Goal: Information Seeking & Learning: Learn about a topic

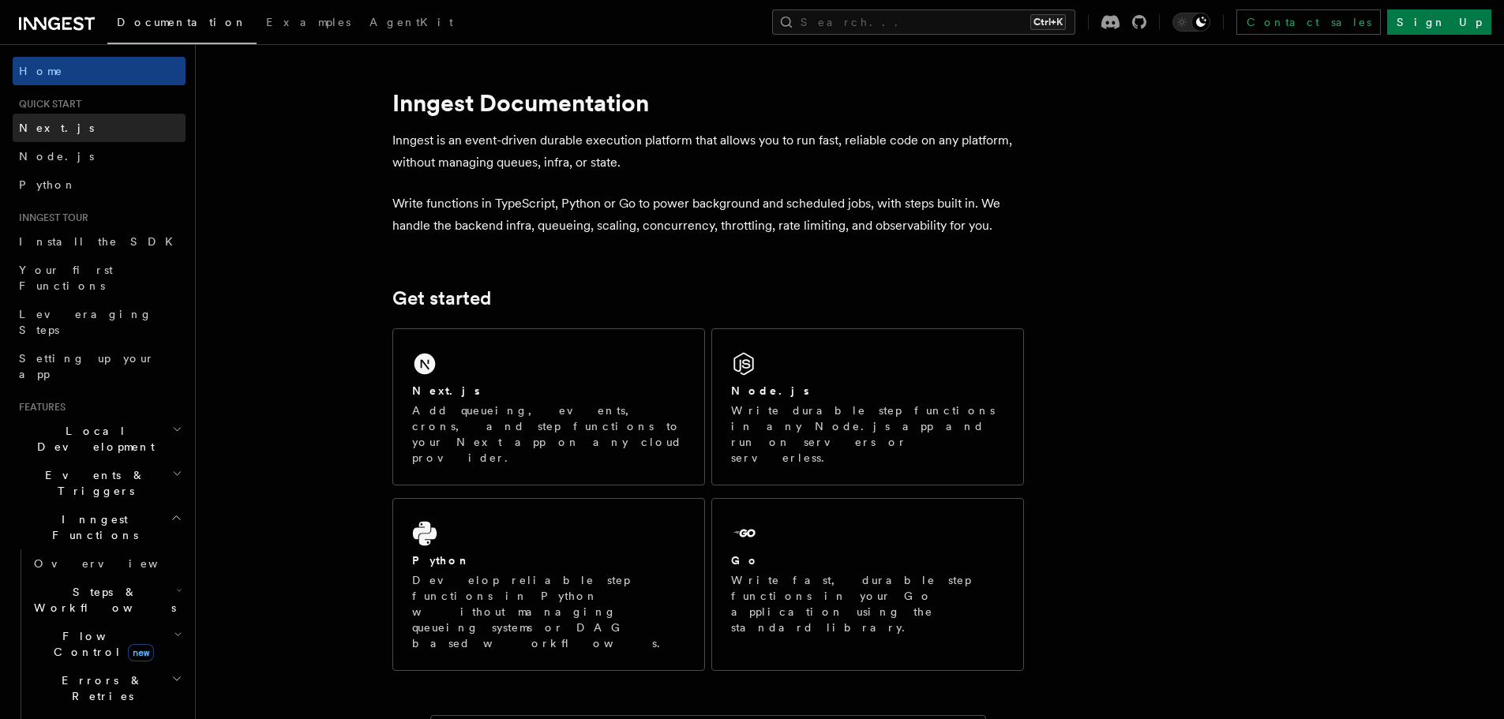
click at [22, 121] on span "Next.js" at bounding box center [56, 128] width 75 height 16
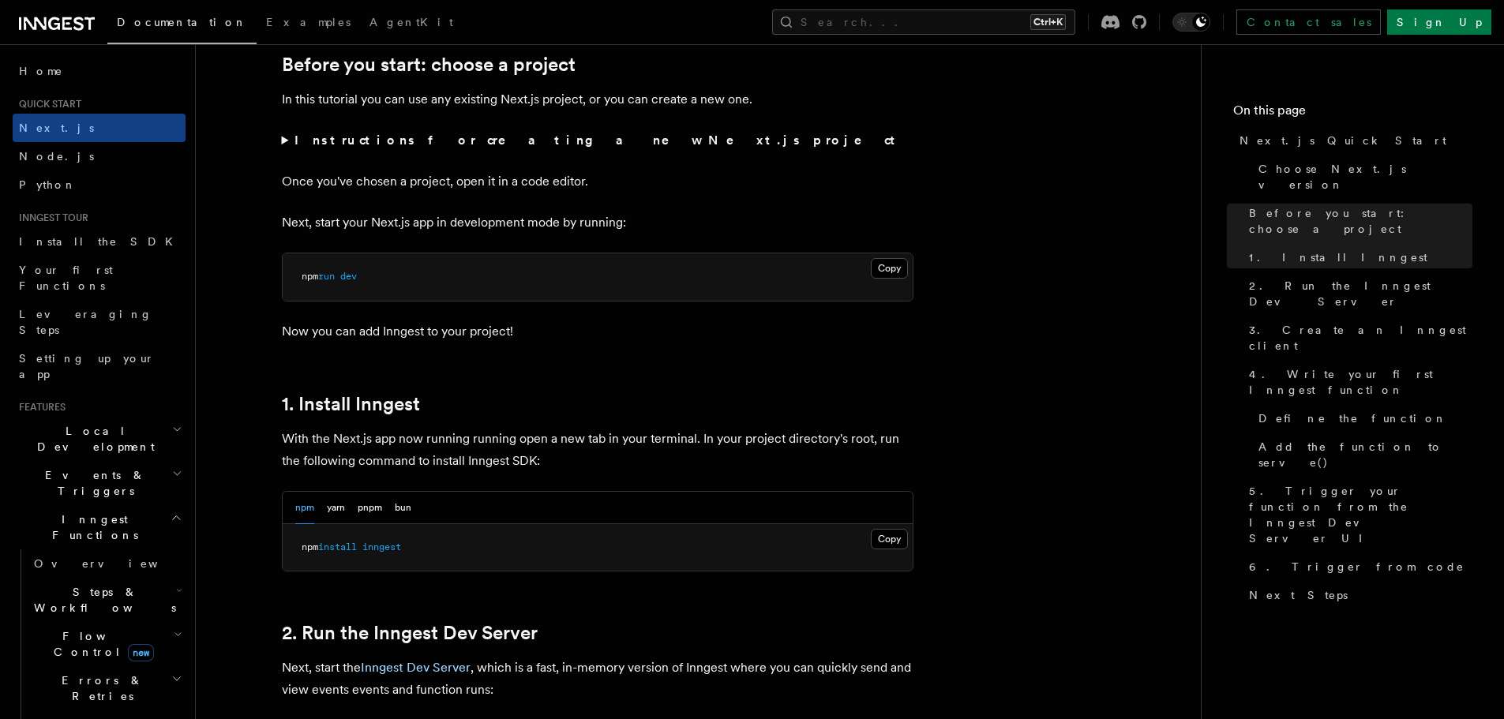
scroll to position [421, 0]
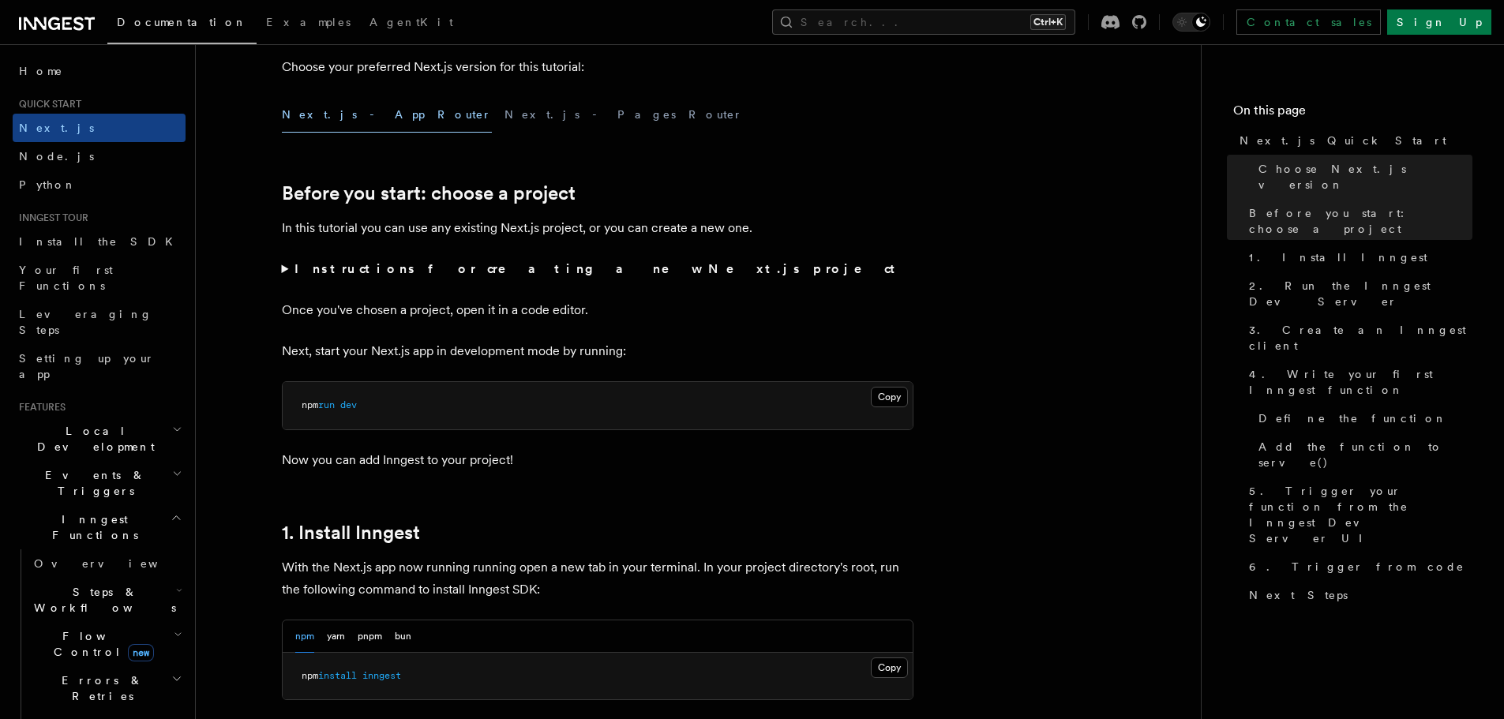
drag, startPoint x: 489, startPoint y: 111, endPoint x: 590, endPoint y: 449, distance: 353.5
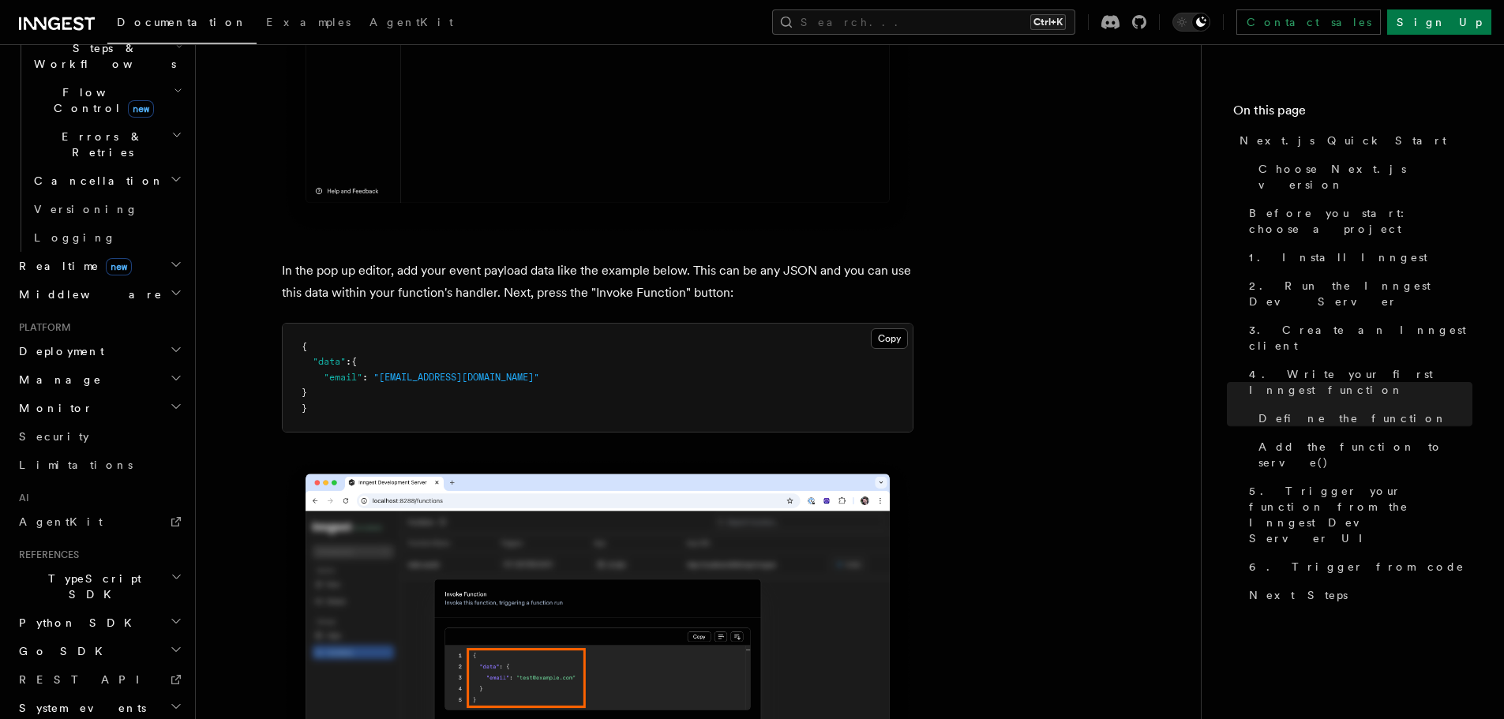
scroll to position [4737, 0]
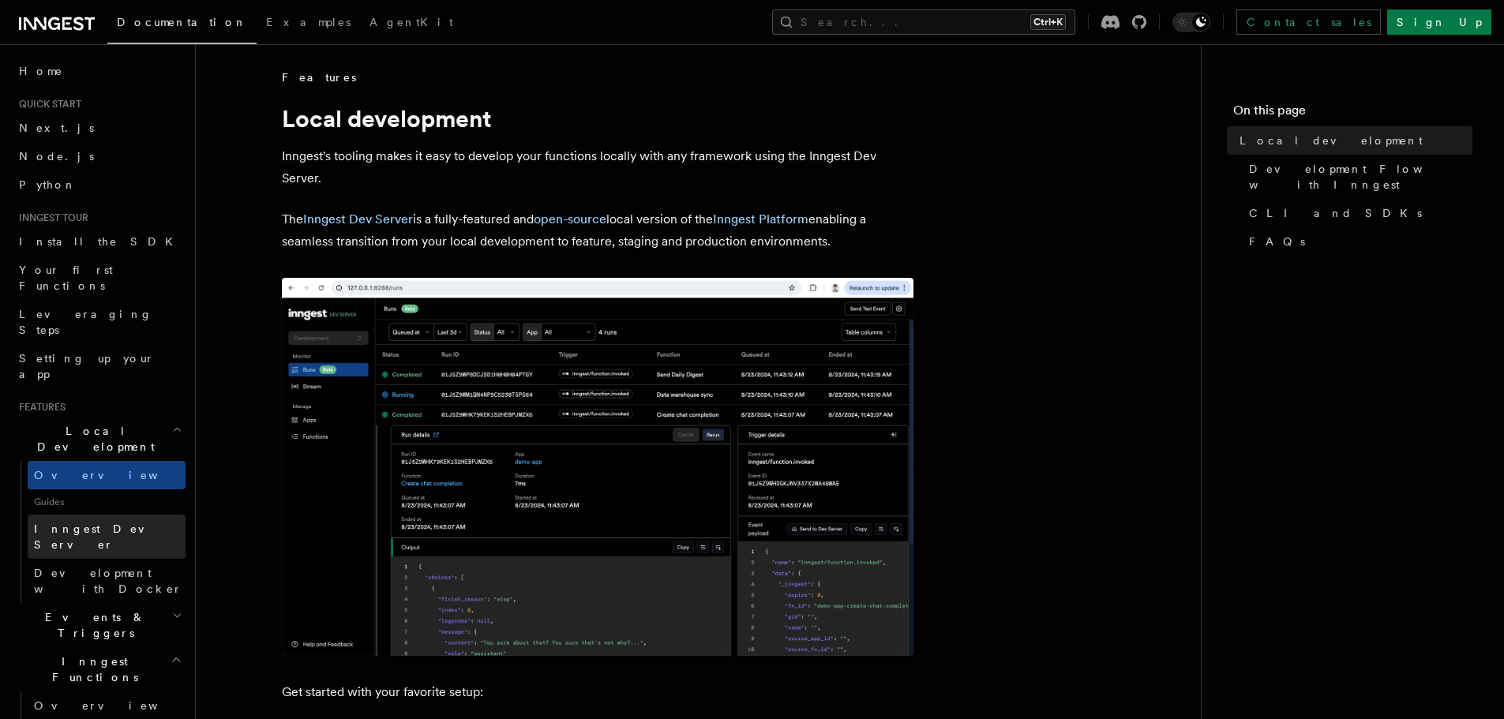
click at [98, 523] on span "Inngest Dev Server" at bounding box center [101, 537] width 135 height 28
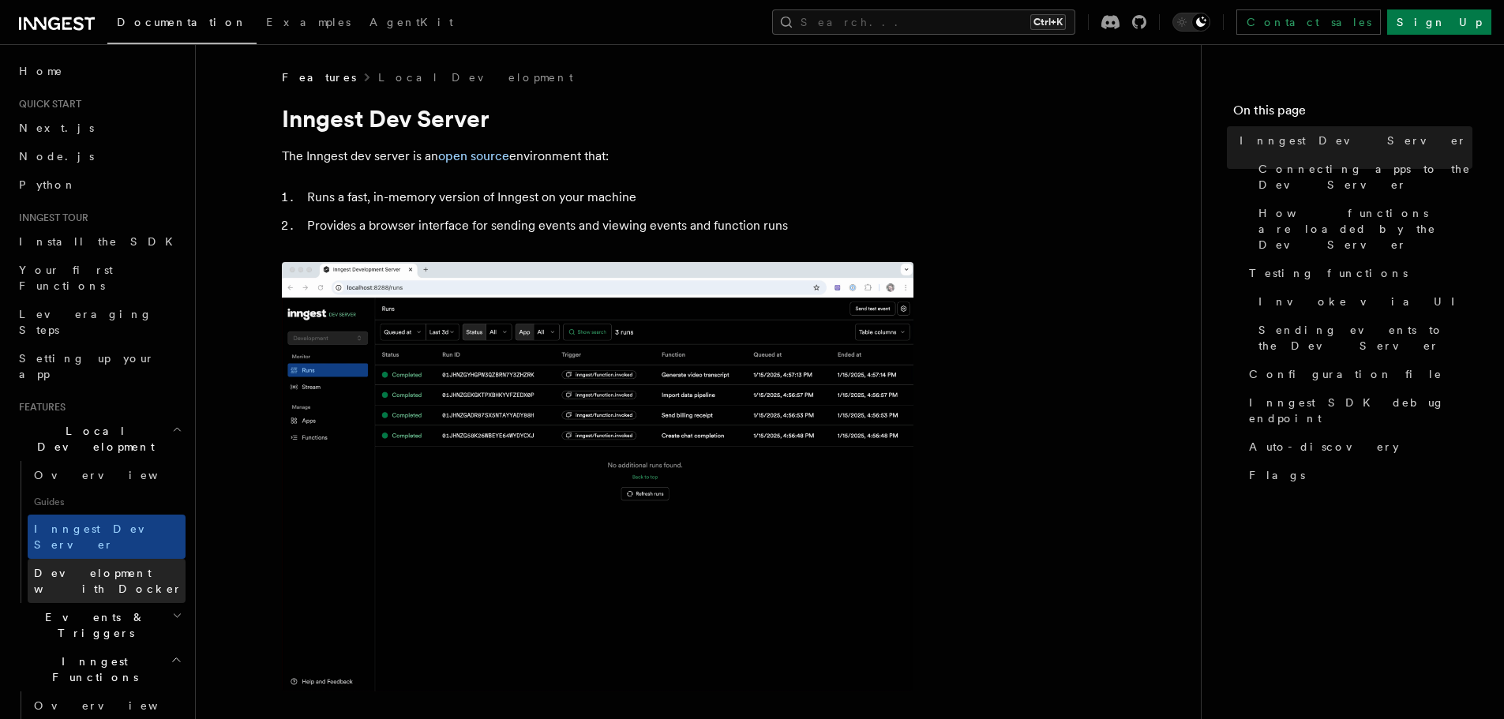
click at [131, 565] on span "Development with Docker" at bounding box center [110, 581] width 152 height 32
